Goal: Navigation & Orientation: Find specific page/section

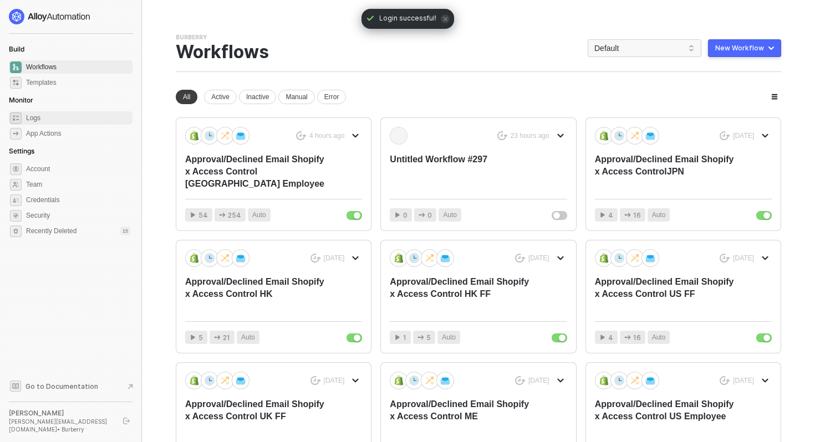
click at [63, 120] on span "Logs" at bounding box center [78, 117] width 104 height 13
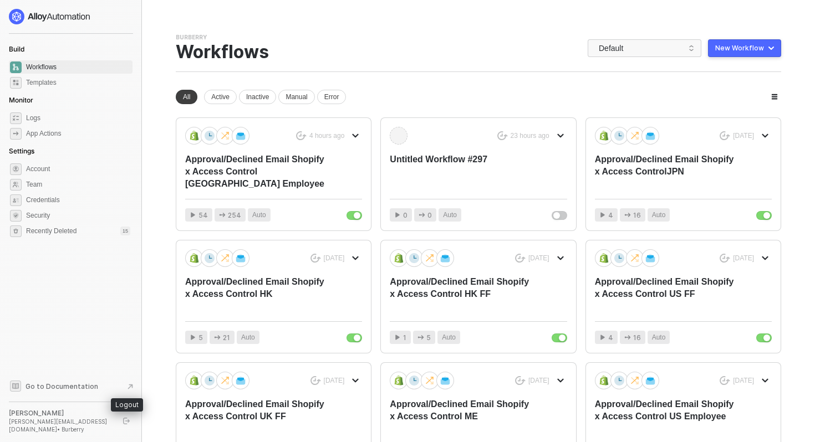
click at [130, 426] on button "button" at bounding box center [126, 421] width 13 height 13
